Goal: Task Accomplishment & Management: Manage account settings

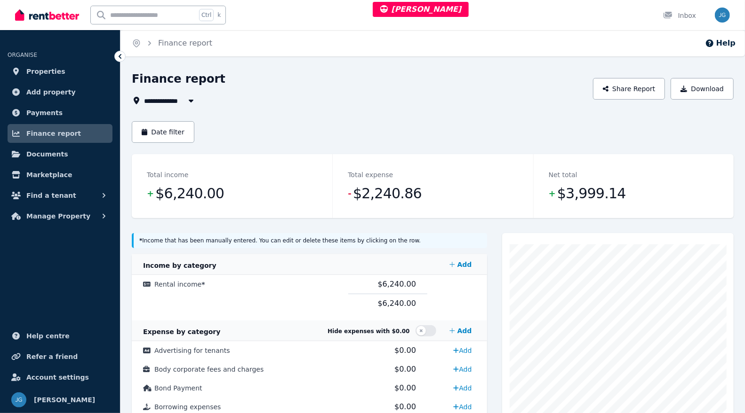
click at [68, 223] on button "Manage Property" at bounding box center [60, 216] width 105 height 19
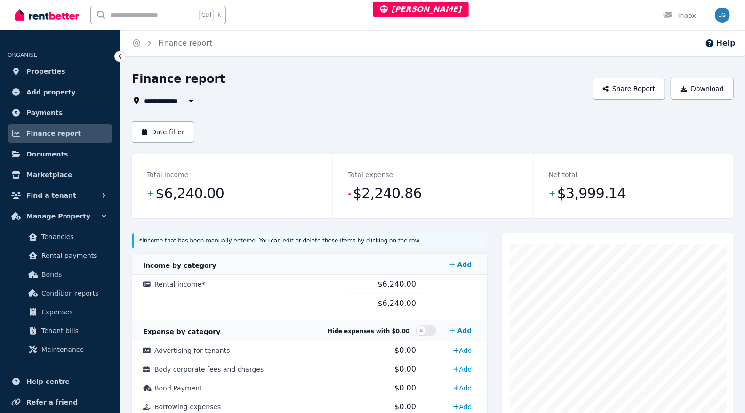
click at [58, 313] on span "Expenses" at bounding box center [73, 312] width 64 height 11
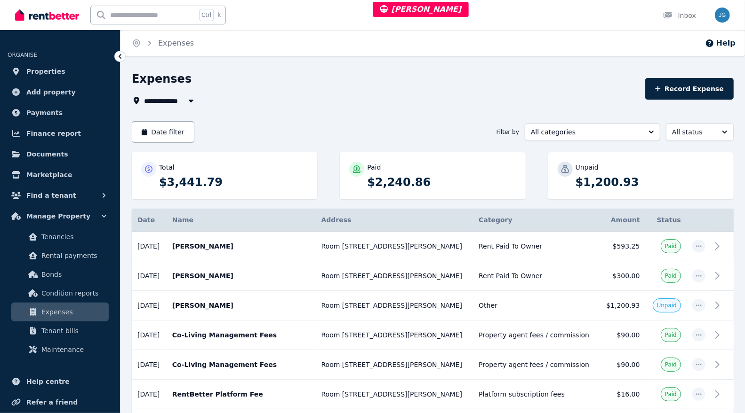
click at [52, 269] on span "Bonds" at bounding box center [73, 274] width 64 height 11
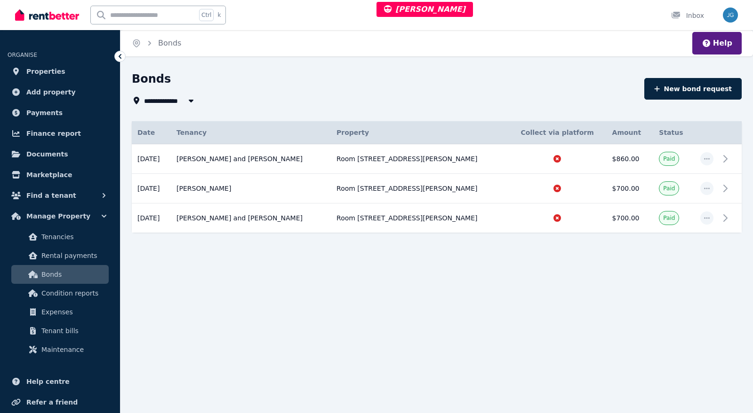
click at [705, 154] on span "button" at bounding box center [706, 158] width 13 height 13
click at [706, 151] on td at bounding box center [706, 159] width 24 height 30
